Goal: Task Accomplishment & Management: Use online tool/utility

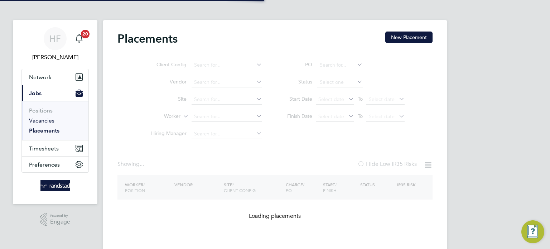
click at [42, 121] on link "Vacancies" at bounding box center [41, 120] width 25 height 7
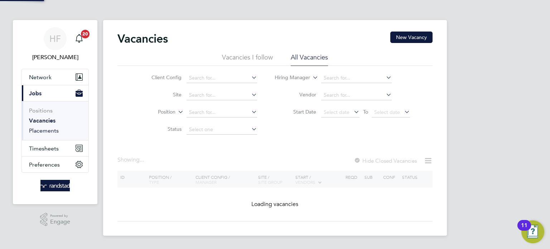
click at [42, 127] on link "Placements" at bounding box center [44, 130] width 30 height 7
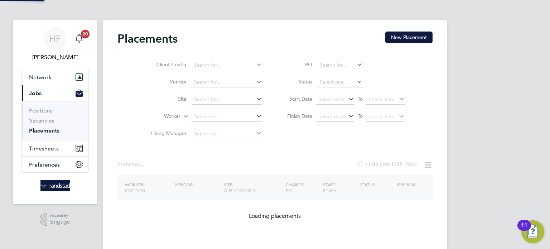
click at [206, 102] on ul "Client Config Vendor Site Worker Hiring Manager" at bounding box center [203, 100] width 135 height 86
drag, startPoint x: 196, startPoint y: 96, endPoint x: 223, endPoint y: 107, distance: 28.7
click at [196, 96] on input at bounding box center [227, 100] width 71 height 10
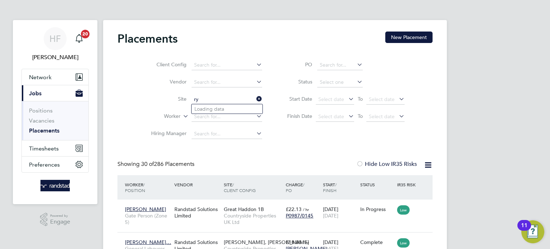
type input "r"
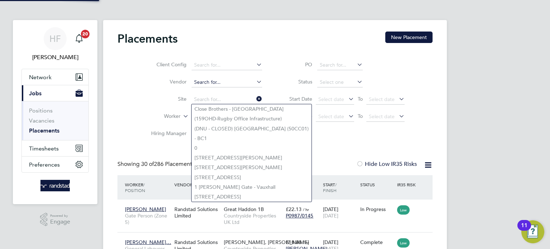
click at [213, 77] on input at bounding box center [227, 82] width 71 height 10
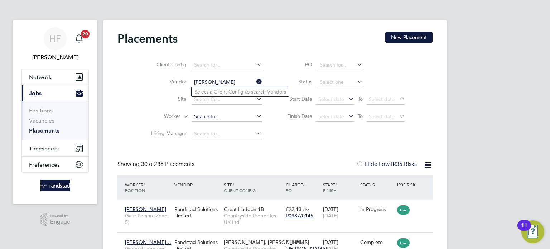
type input "ryan cash"
click at [219, 114] on input at bounding box center [227, 117] width 71 height 10
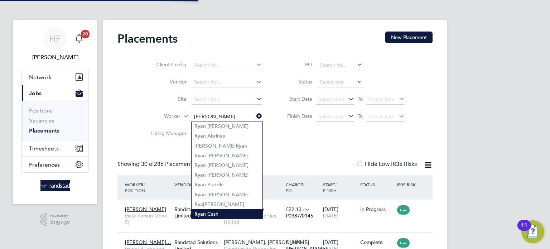
click at [224, 210] on li "Rya n Cash" at bounding box center [227, 214] width 71 height 10
type input "[PERSON_NAME]"
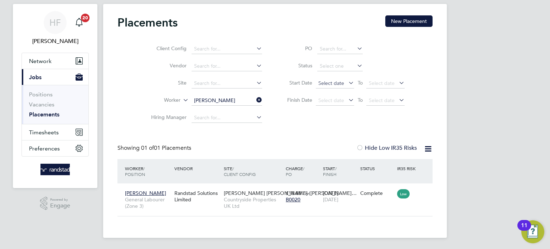
click at [331, 83] on span "Select date" at bounding box center [331, 83] width 26 height 6
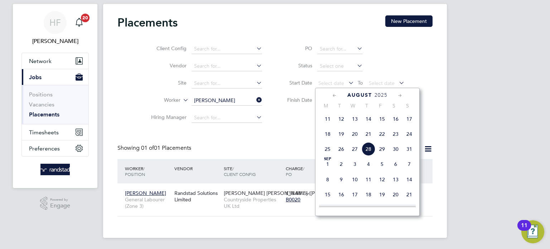
click at [455, 118] on div "HF Hollie Furby Notifications 20 Applications: Network Businesses Sites Workers…" at bounding box center [275, 116] width 550 height 265
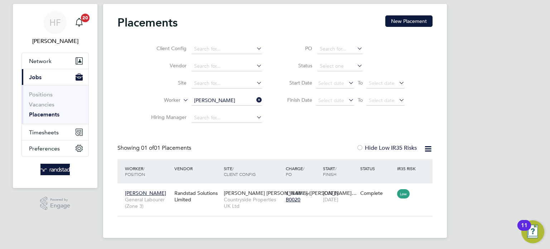
click at [255, 100] on icon at bounding box center [255, 100] width 0 height 10
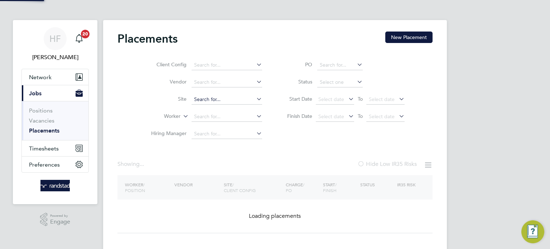
click at [212, 96] on input at bounding box center [227, 100] width 71 height 10
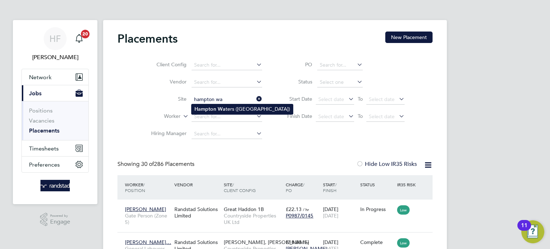
click at [208, 110] on b "Hampton" at bounding box center [205, 109] width 22 height 6
type input "[PERSON_NAME] [PERSON_NAME] ([GEOGRAPHIC_DATA])"
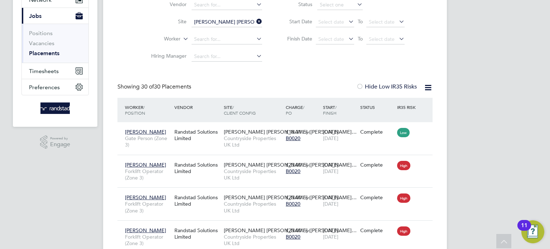
click at [428, 88] on icon at bounding box center [428, 87] width 9 height 9
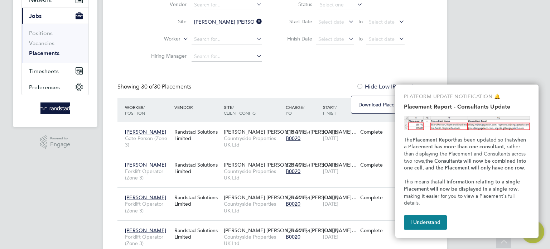
click at [426, 222] on button "I Understand" at bounding box center [425, 222] width 43 height 14
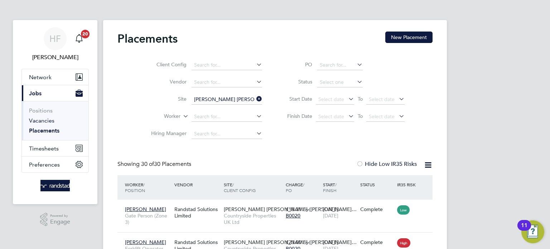
click at [46, 121] on link "Vacancies" at bounding box center [41, 120] width 25 height 7
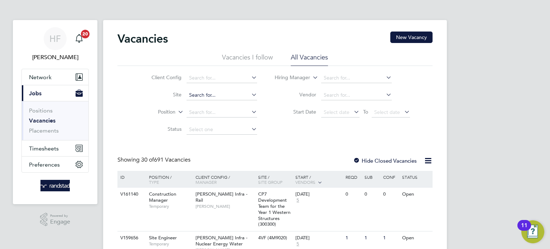
click at [206, 96] on input at bounding box center [222, 95] width 71 height 10
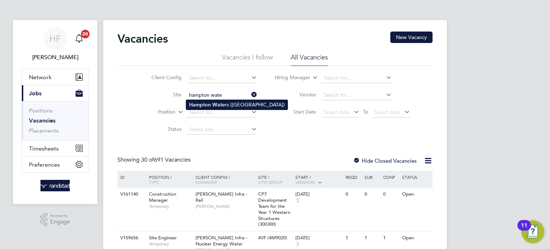
click at [243, 103] on li "Hampton Wate rs (Peterborough)" at bounding box center [236, 105] width 101 height 10
type input "[PERSON_NAME] [PERSON_NAME] ([GEOGRAPHIC_DATA])"
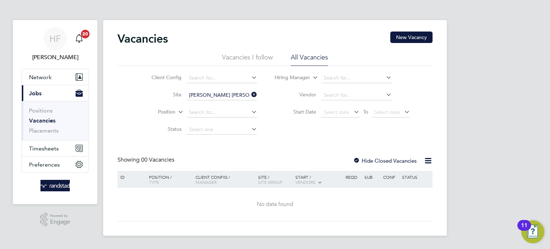
click at [357, 159] on div at bounding box center [356, 161] width 7 height 7
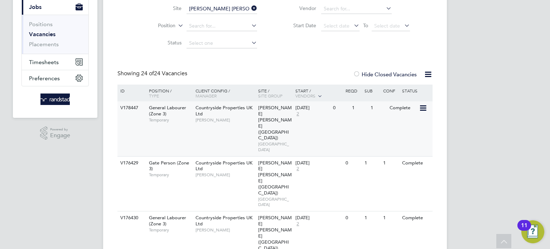
scroll to position [87, 0]
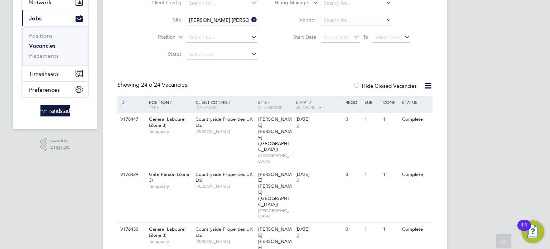
scroll to position [0, 0]
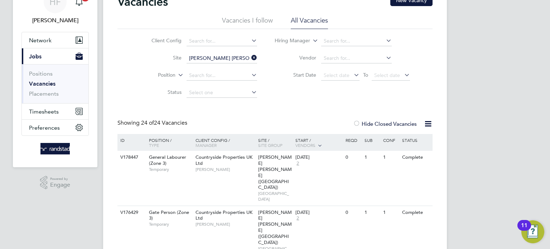
scroll to position [37, 0]
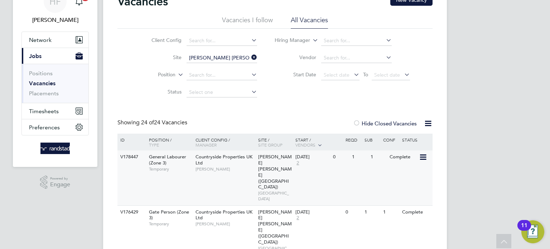
click at [363, 159] on div "1" at bounding box center [359, 156] width 19 height 13
